Goal: Transaction & Acquisition: Download file/media

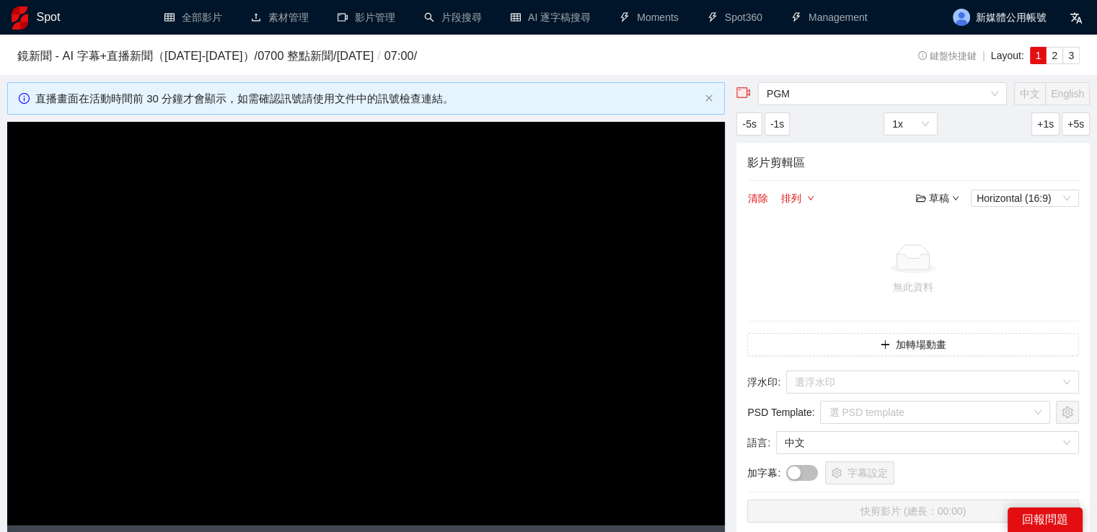
click at [49, 18] on h1 "Spot" at bounding box center [49, 17] width 24 height 35
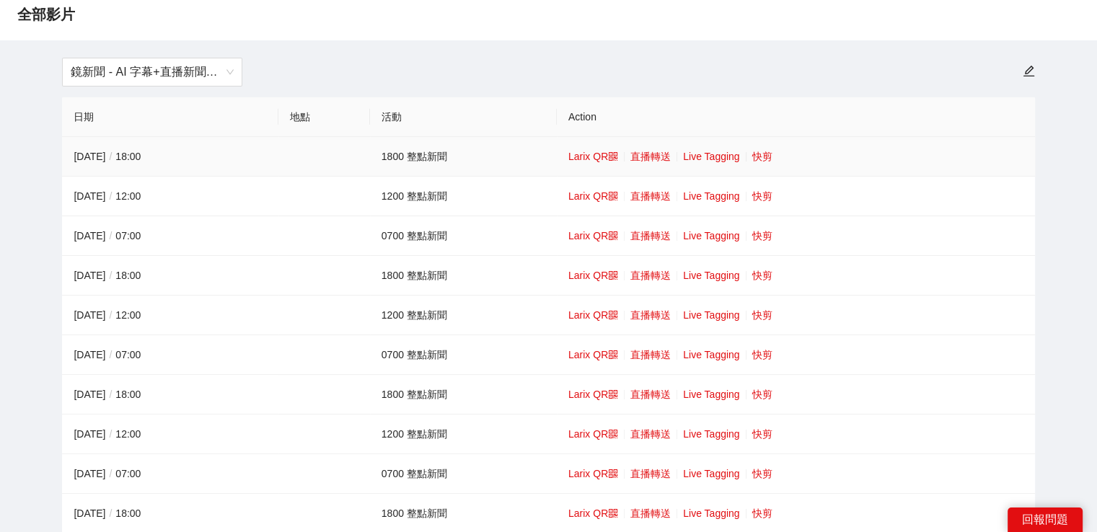
scroll to position [72, 0]
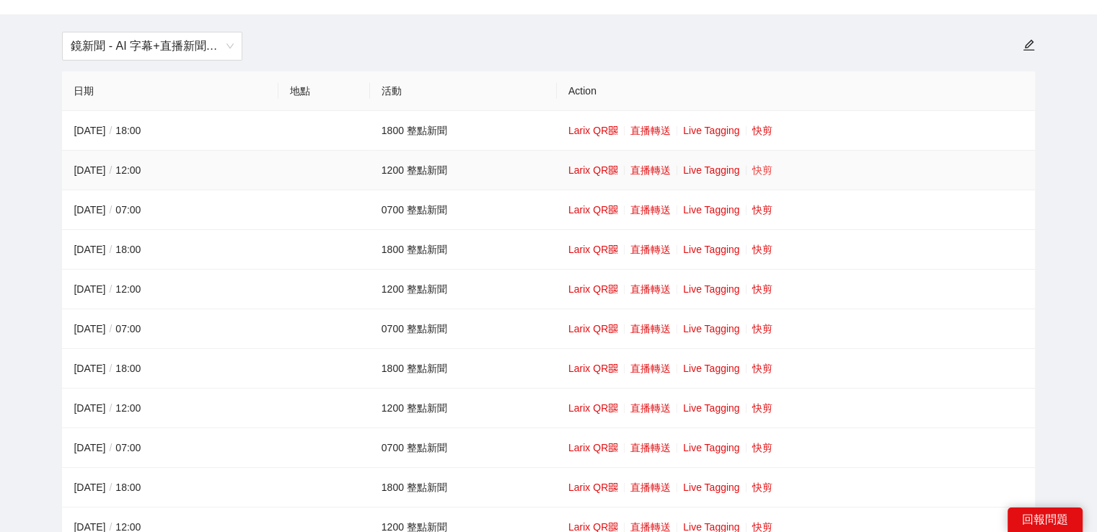
click at [759, 174] on link "快剪" at bounding box center [762, 170] width 20 height 12
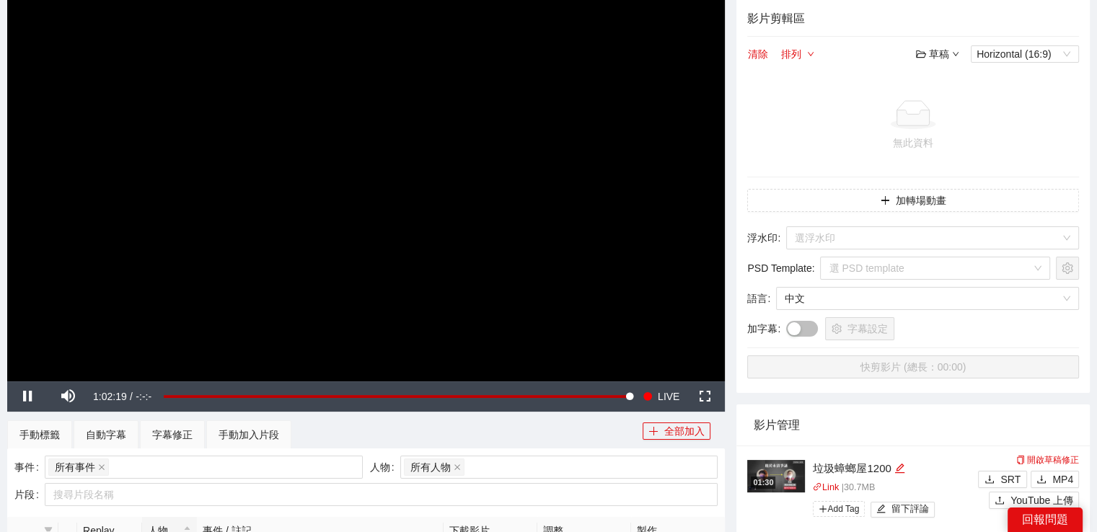
click at [545, 221] on video "Video Player" at bounding box center [365, 180] width 717 height 404
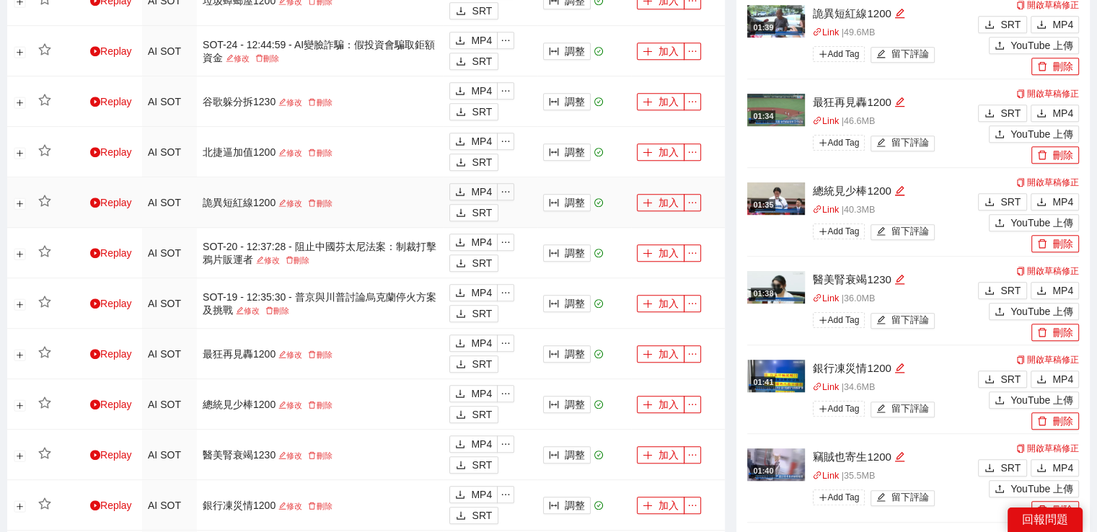
scroll to position [1082, 0]
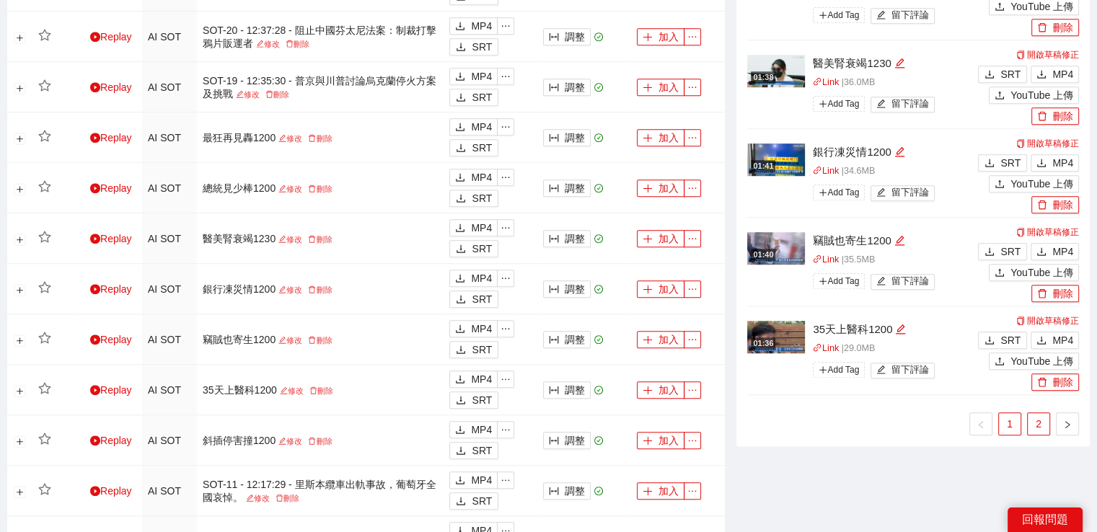
click at [1029, 422] on link "2" at bounding box center [1038, 424] width 22 height 22
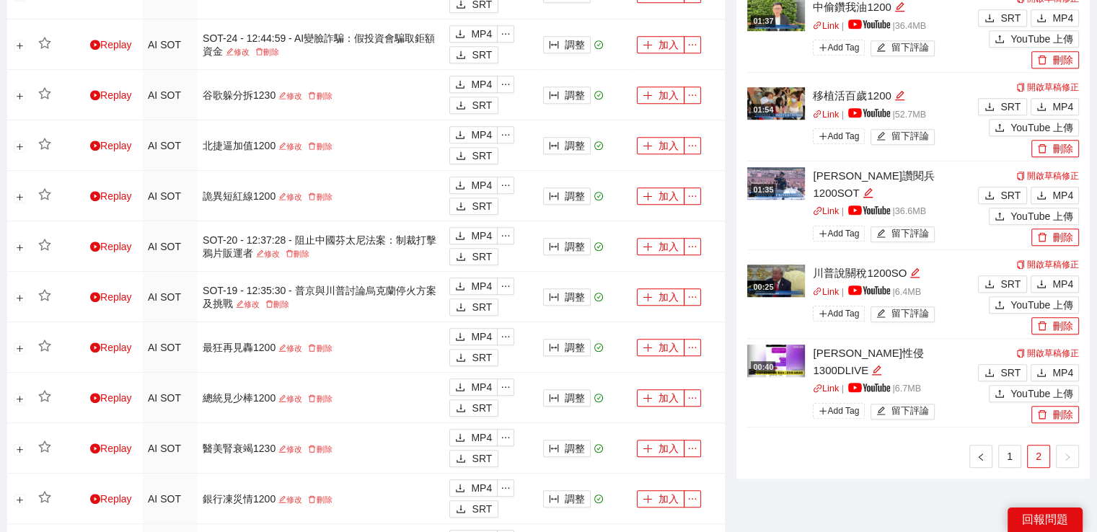
scroll to position [793, 0]
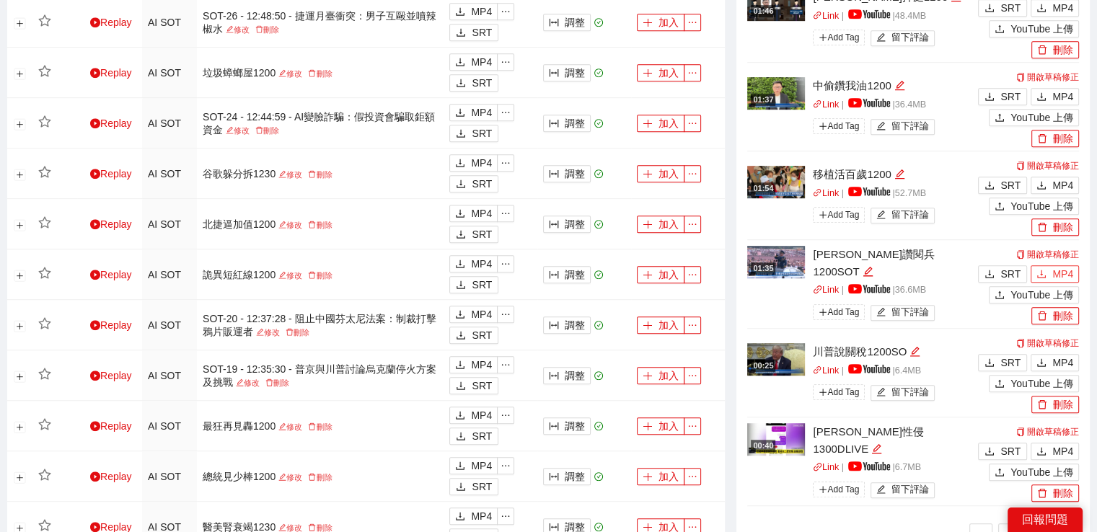
click at [1066, 270] on span "MP4" at bounding box center [1062, 274] width 21 height 16
click at [1052, 275] on button "MP4" at bounding box center [1054, 273] width 48 height 17
click at [1069, 93] on span "MP4" at bounding box center [1062, 97] width 21 height 16
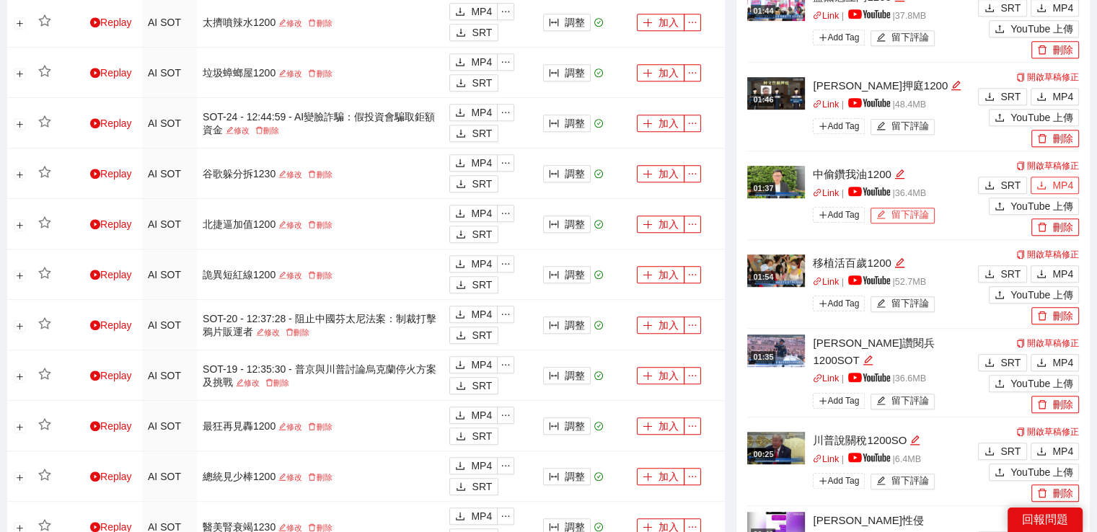
scroll to position [721, 0]
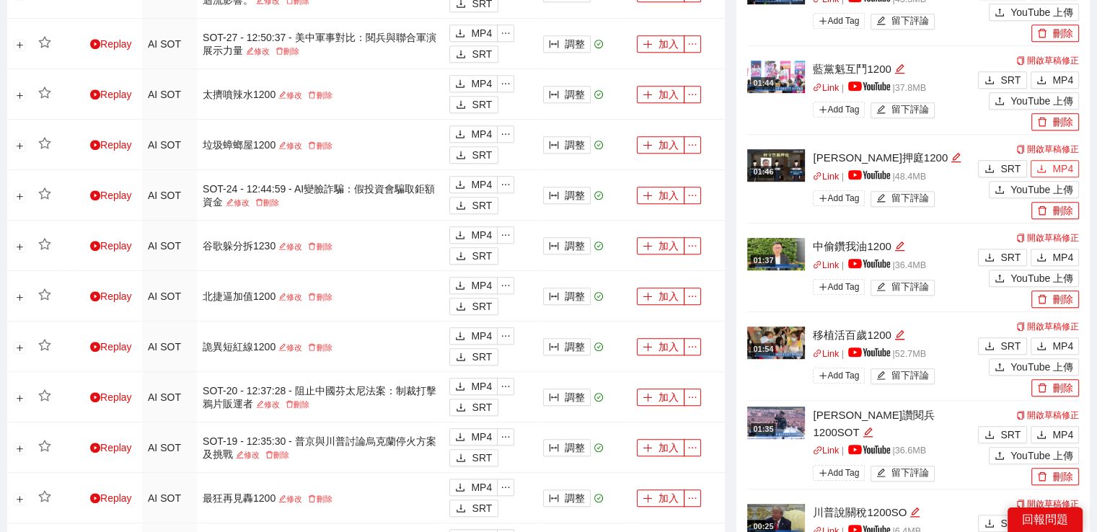
click at [1061, 168] on span "MP4" at bounding box center [1062, 169] width 21 height 16
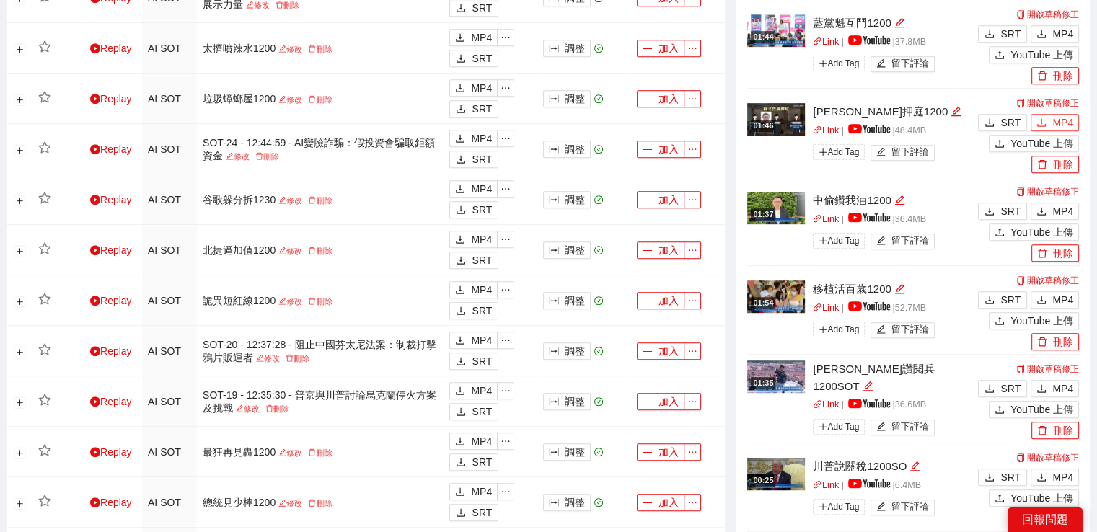
scroll to position [793, 0]
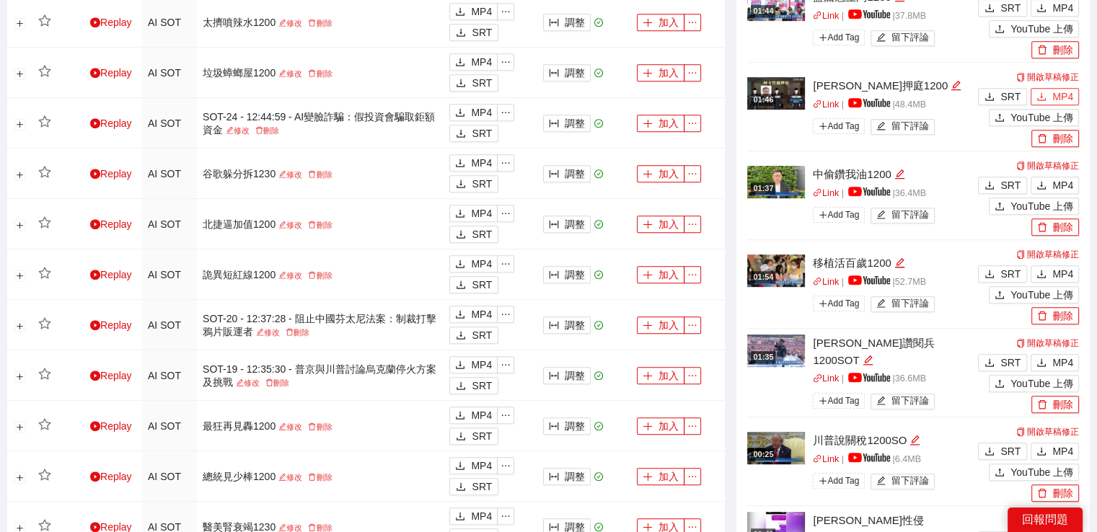
click at [1071, 90] on span "MP4" at bounding box center [1062, 97] width 21 height 16
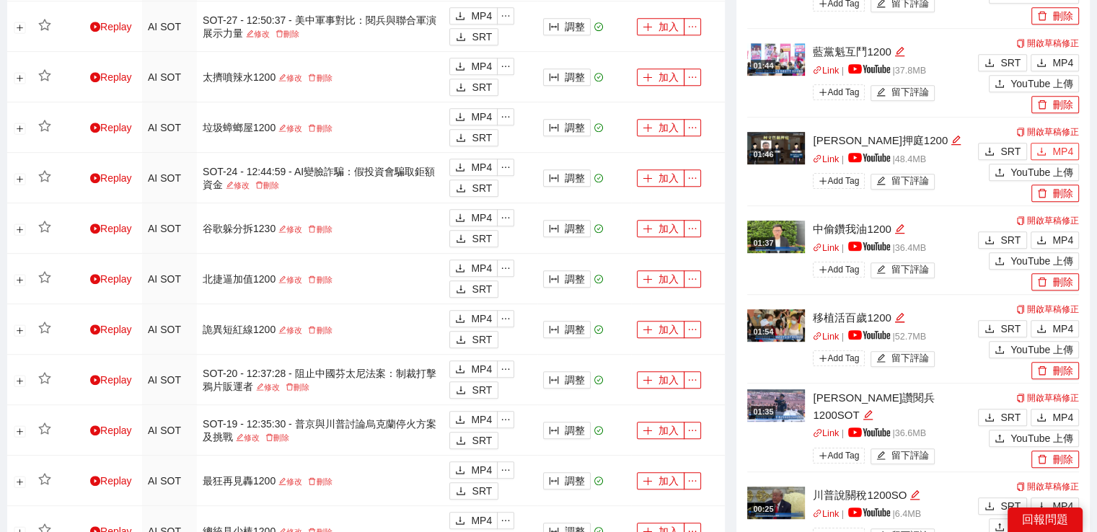
scroll to position [649, 0]
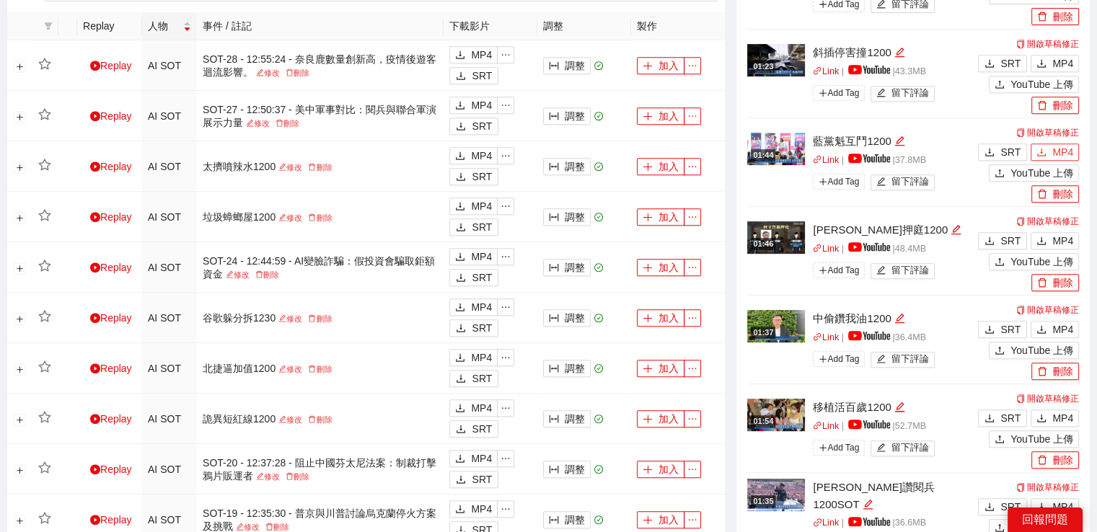
click at [1059, 150] on span "MP4" at bounding box center [1062, 152] width 21 height 16
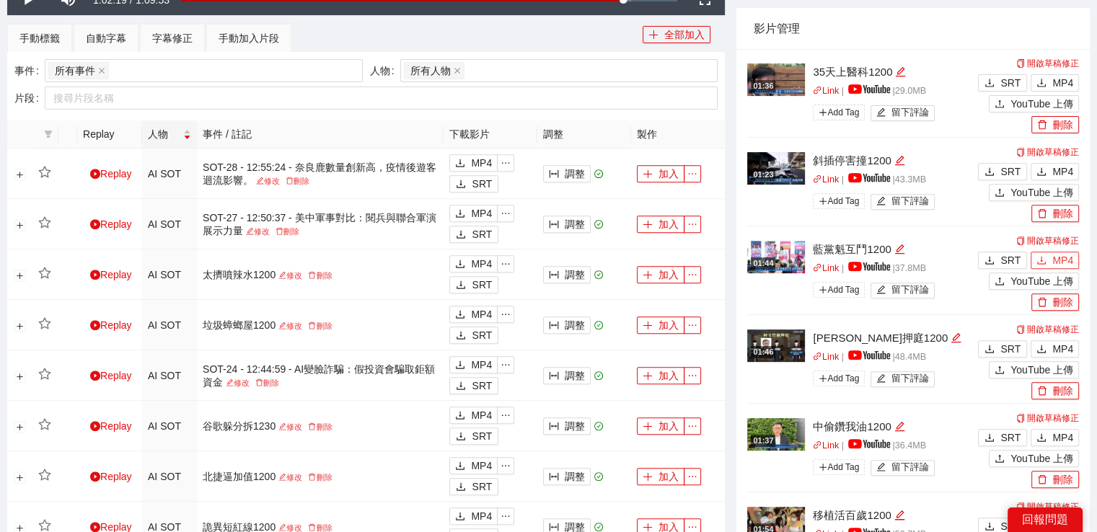
scroll to position [505, 0]
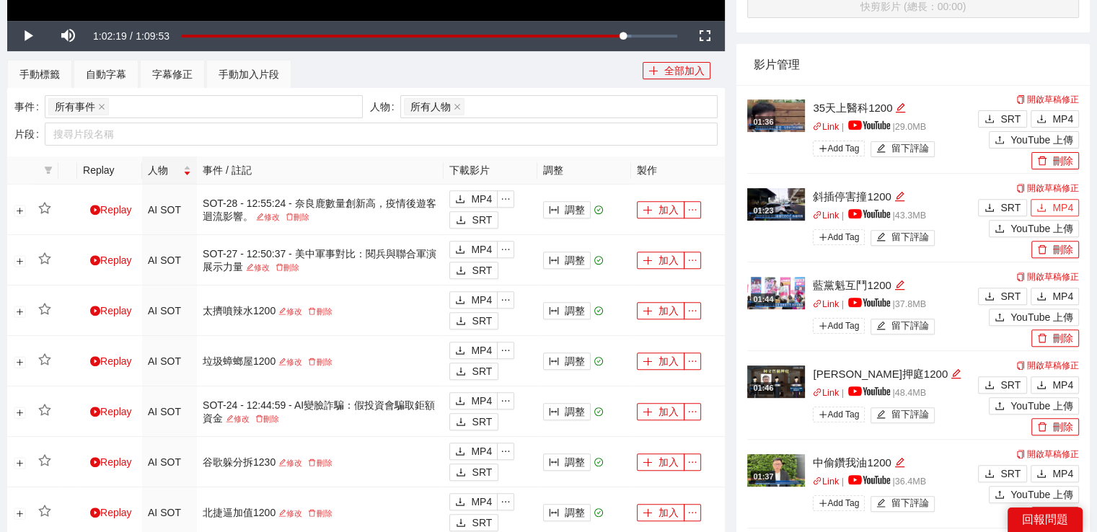
click at [1056, 205] on span "MP4" at bounding box center [1062, 208] width 21 height 16
drag, startPoint x: 1062, startPoint y: 116, endPoint x: 1035, endPoint y: 110, distance: 28.0
click at [1062, 116] on span "MP4" at bounding box center [1062, 119] width 21 height 16
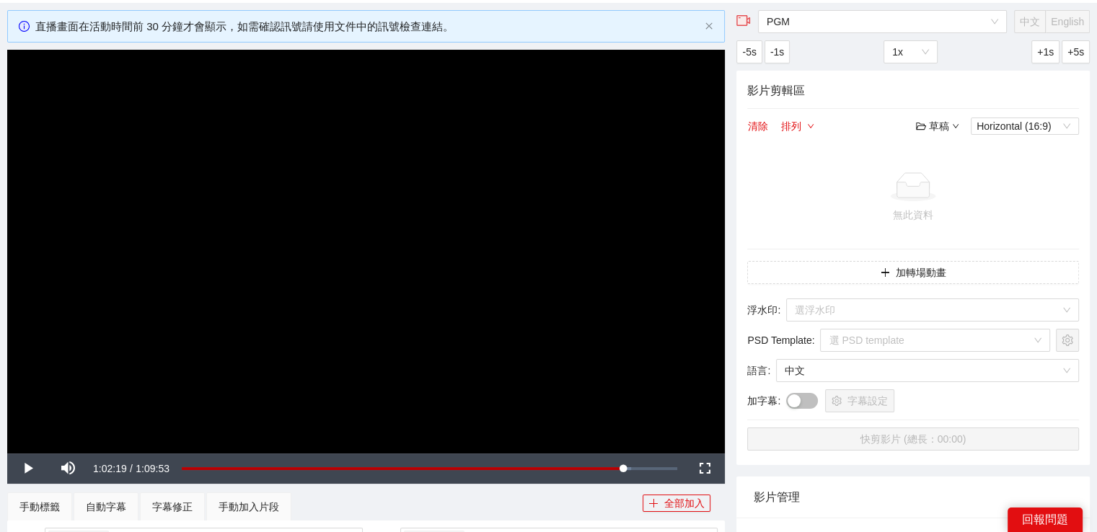
scroll to position [288, 0]
